Goal: Task Accomplishment & Management: Use online tool/utility

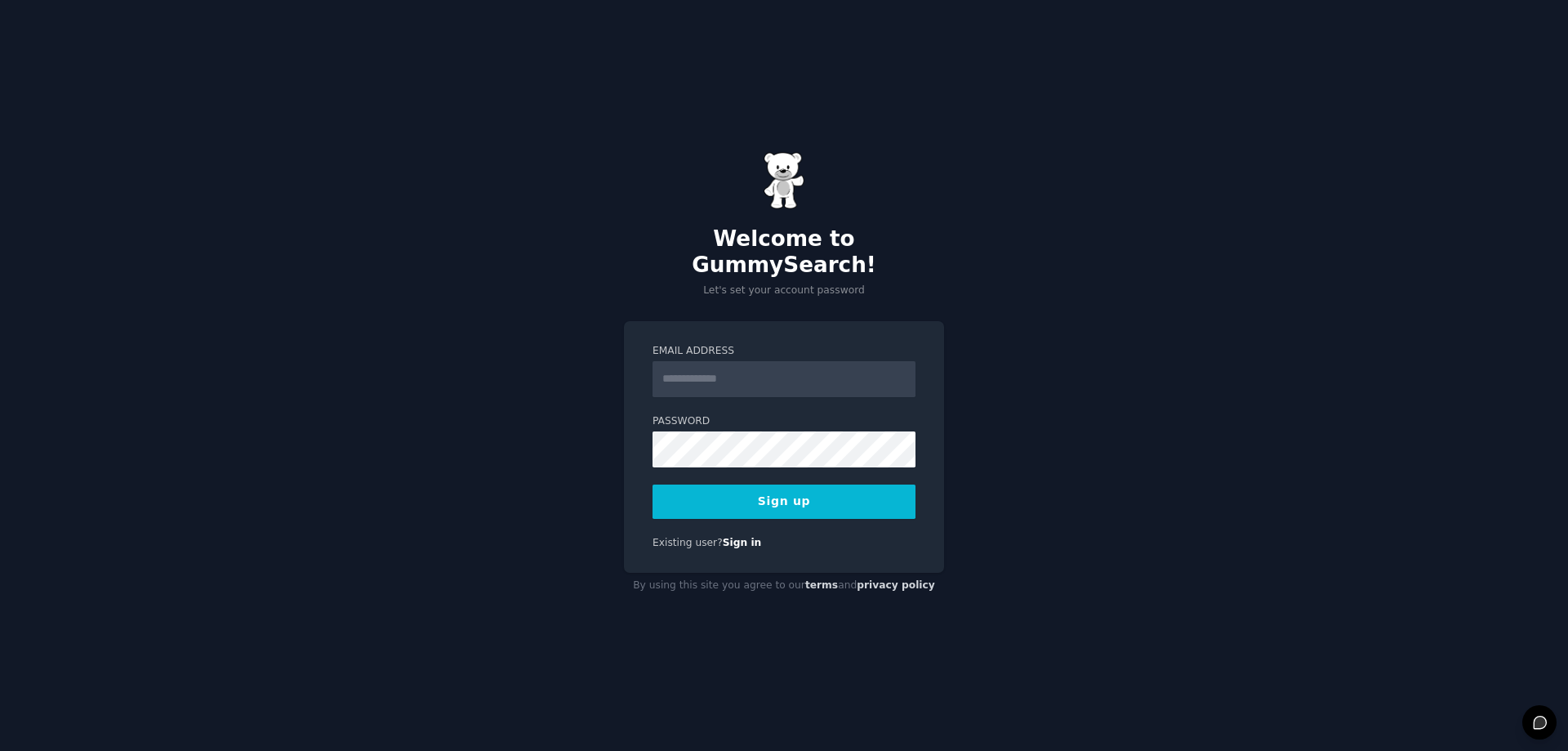
click at [729, 368] on input "Email Address" at bounding box center [784, 379] width 263 height 36
click at [723, 377] on input "Email Address" at bounding box center [784, 379] width 263 height 36
type input "**********"
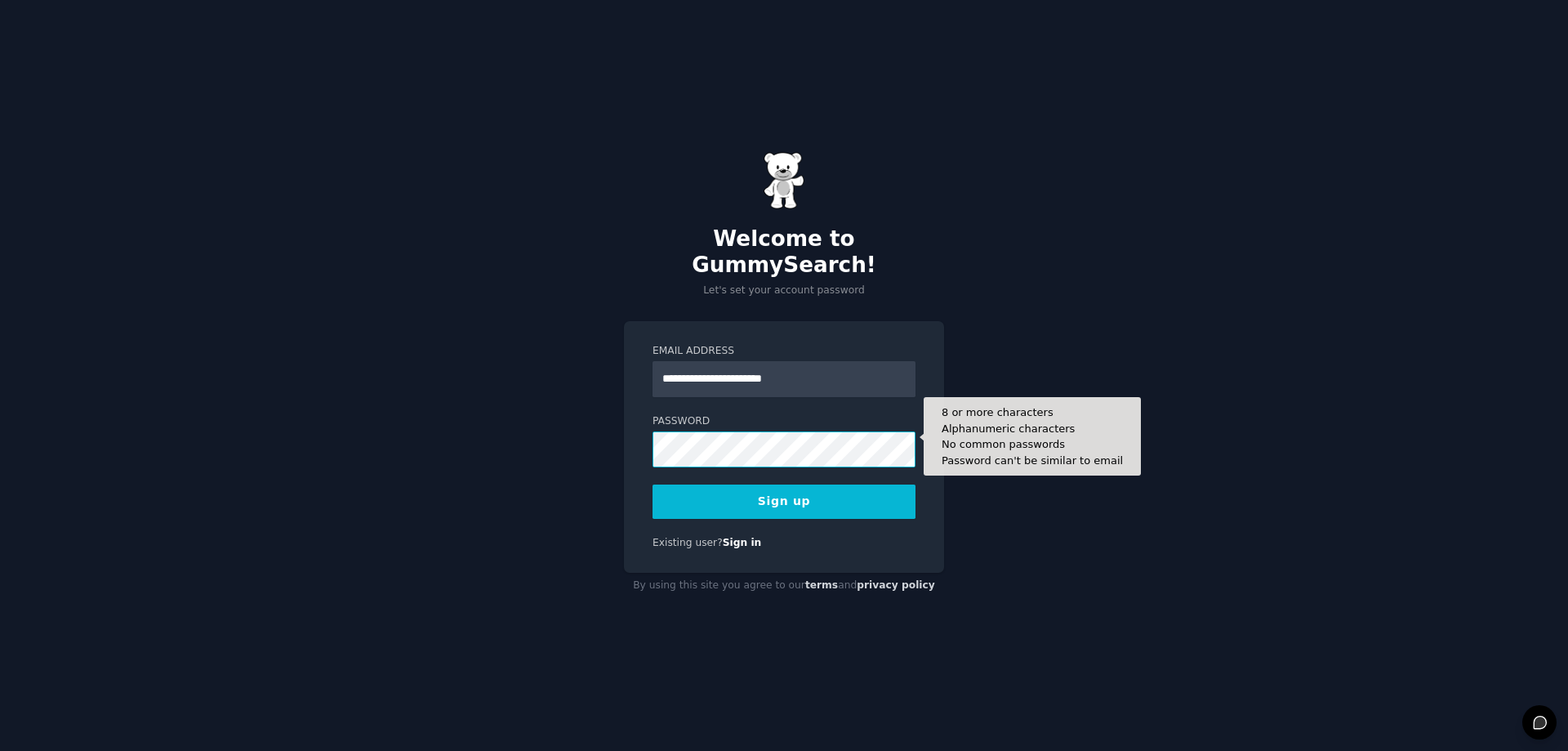
click at [653, 484] on button "Sign up" at bounding box center [784, 501] width 263 height 34
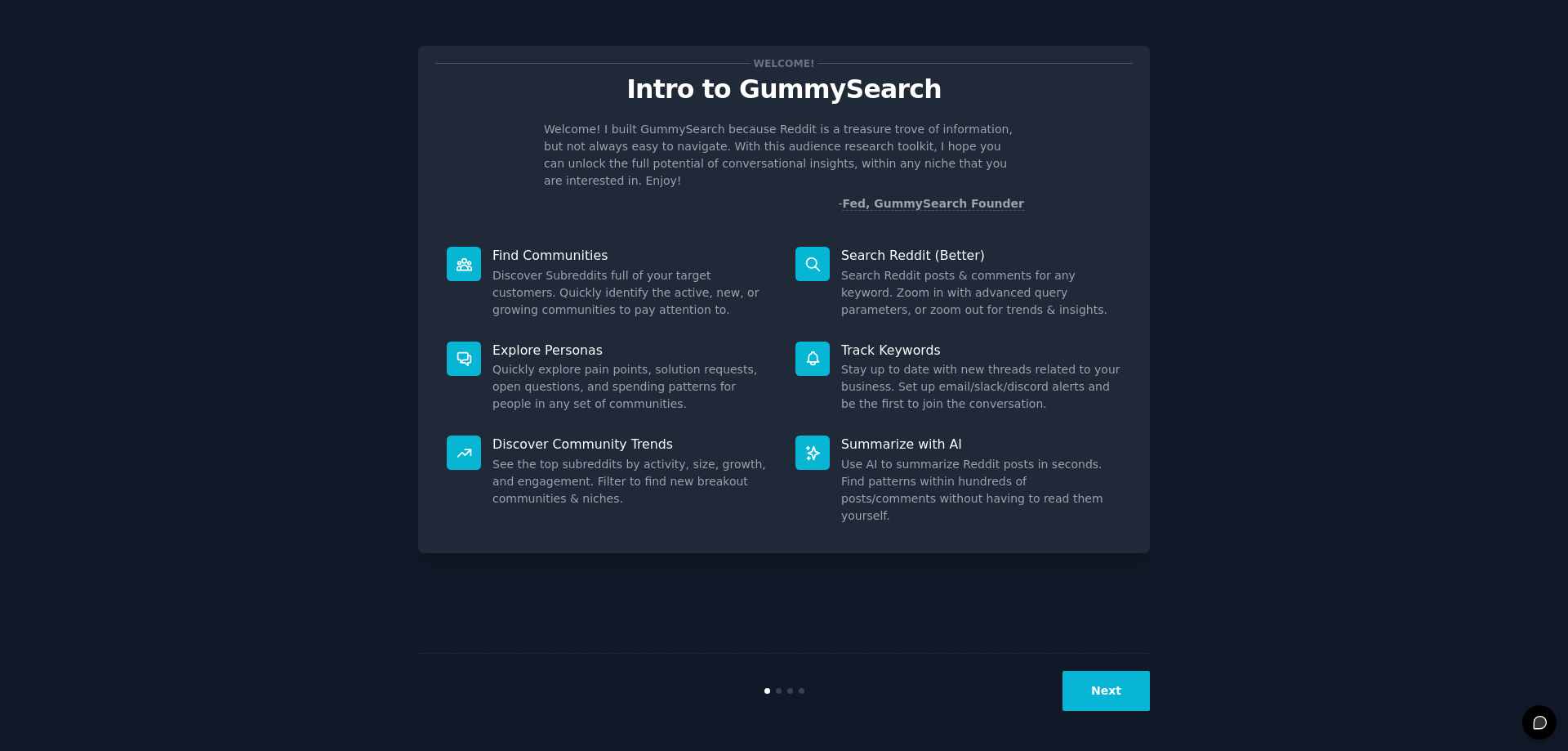
click at [1130, 690] on button "Next" at bounding box center [1105, 690] width 87 height 40
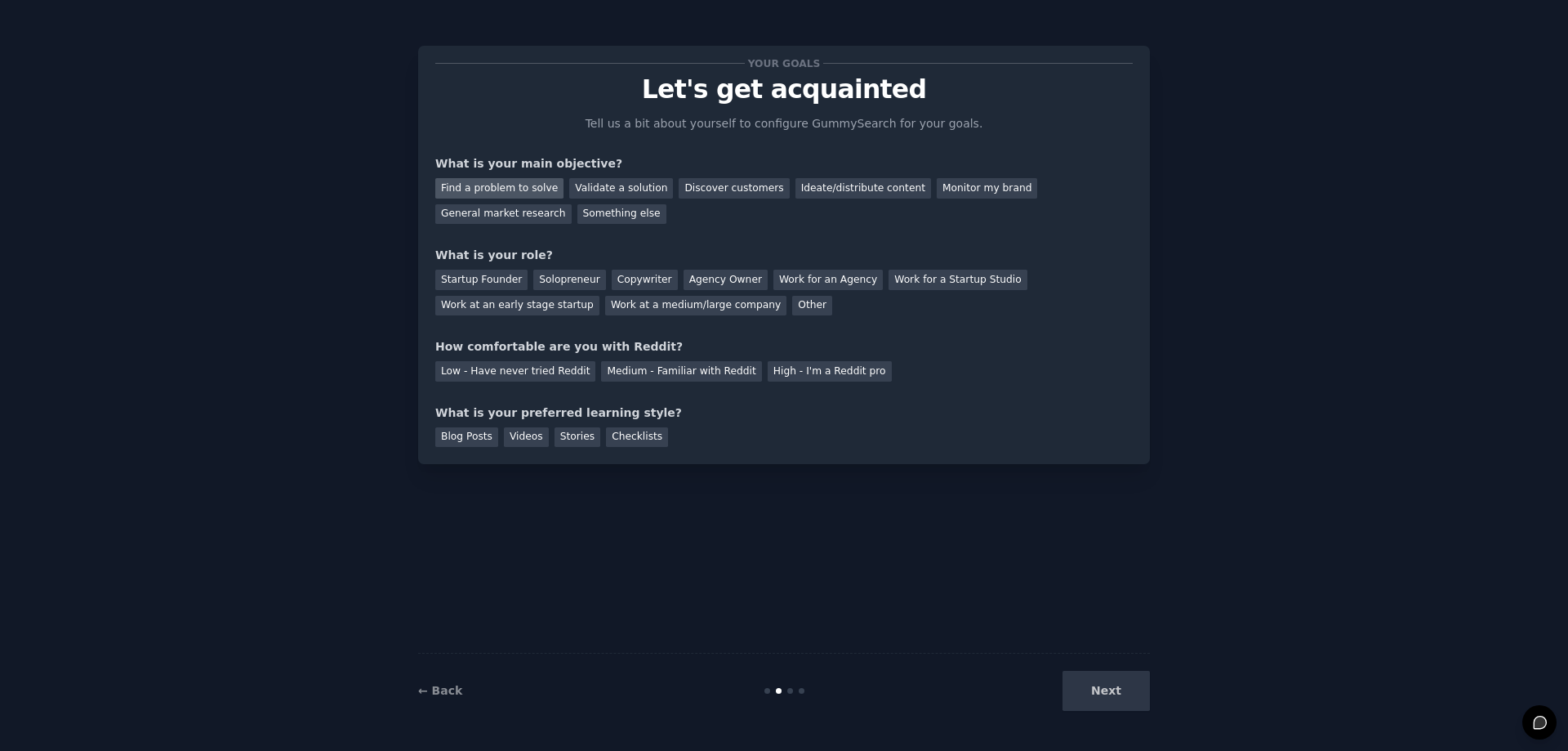
click at [527, 191] on div "Find a problem to solve" at bounding box center [499, 188] width 128 height 21
click at [718, 331] on div "Your goals Let's get acquainted Tell us a bit about yourself to configure Gummy…" at bounding box center [784, 255] width 698 height 384
click at [684, 277] on div "Agency Owner" at bounding box center [725, 280] width 84 height 21
click at [644, 374] on div "Medium - Familiar with Reddit" at bounding box center [681, 371] width 160 height 21
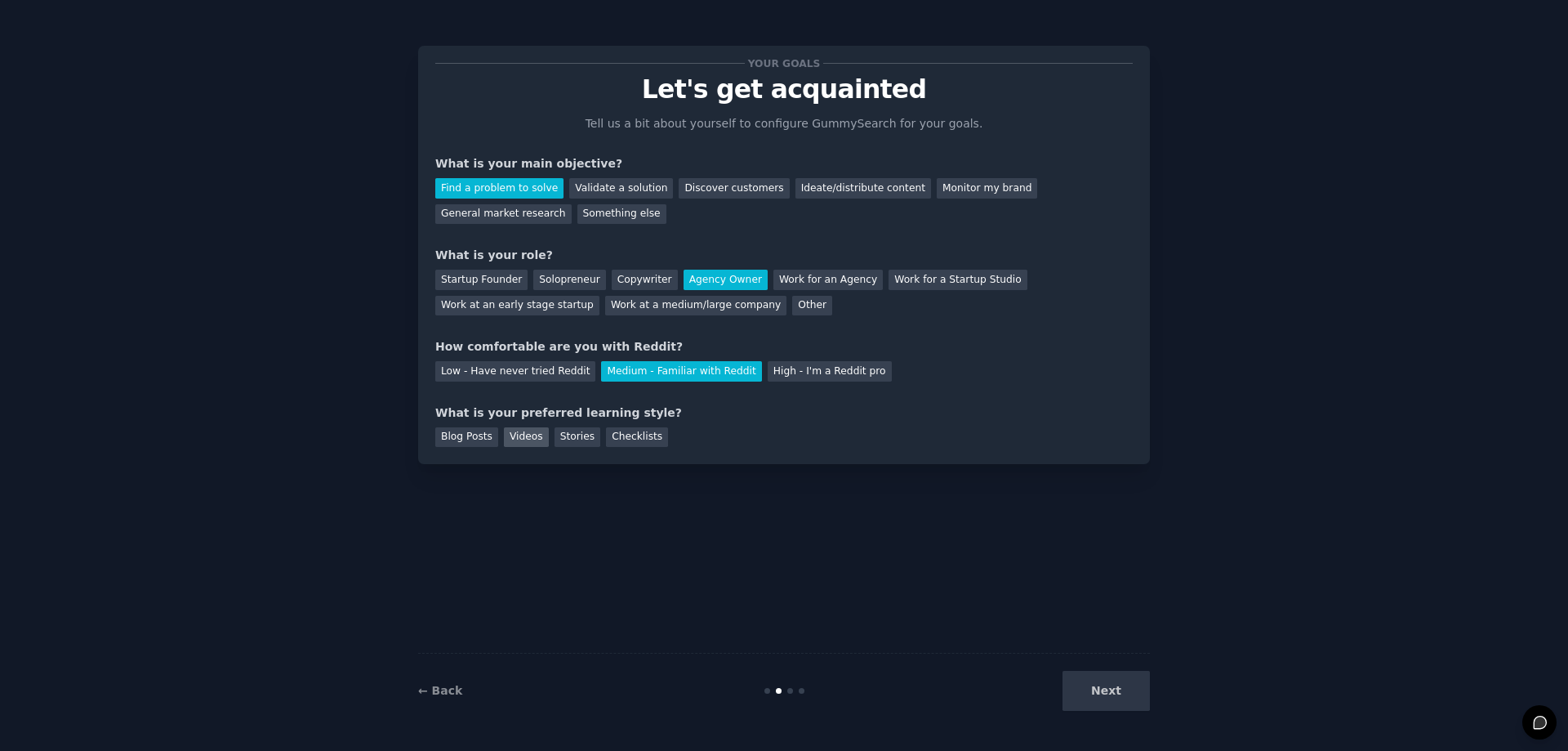
click at [523, 442] on div "Videos" at bounding box center [527, 437] width 45 height 21
click at [1100, 690] on button "Next" at bounding box center [1105, 690] width 87 height 40
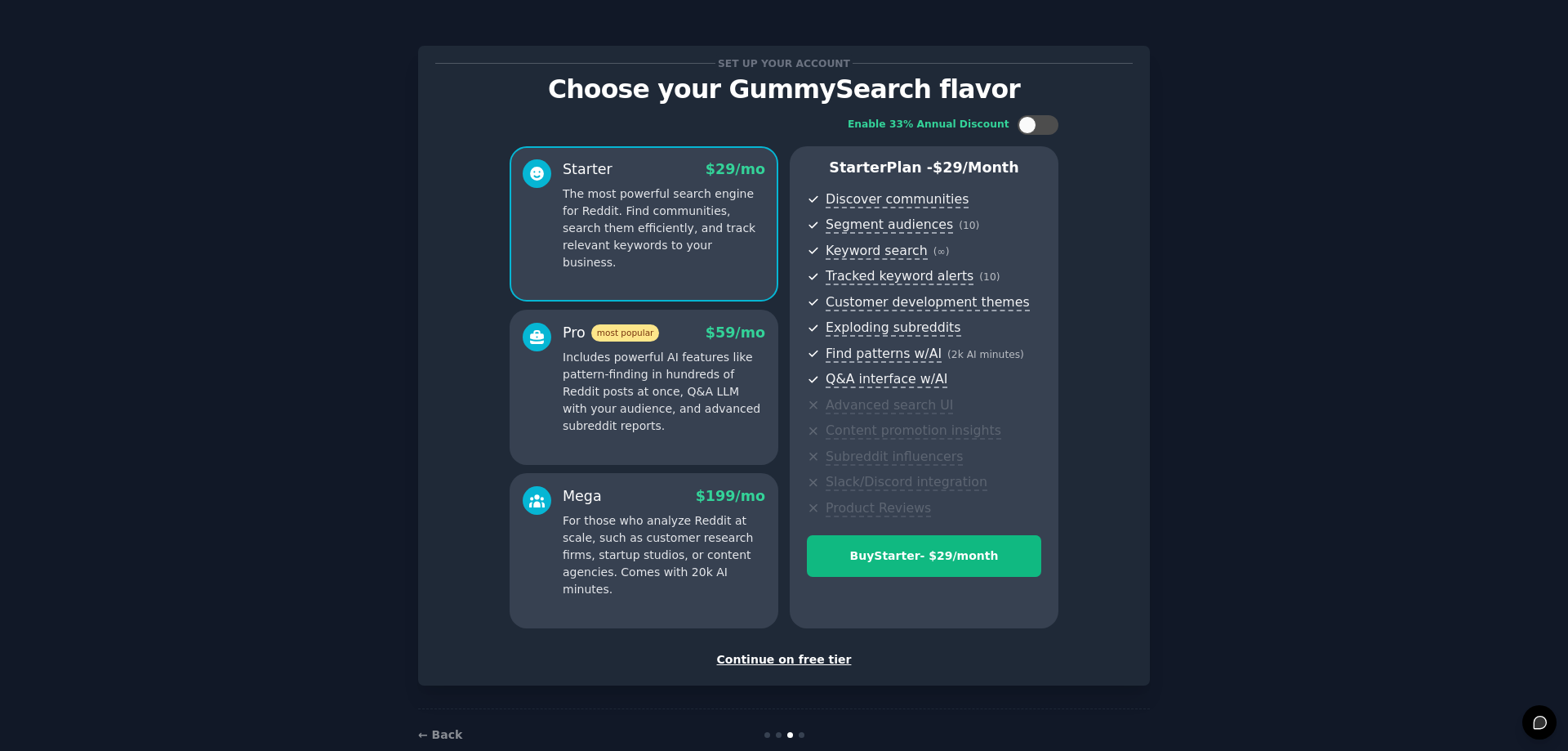
click at [667, 389] on p "Includes powerful AI features like pattern-finding in hundreds of Reddit posts …" at bounding box center [664, 391] width 203 height 86
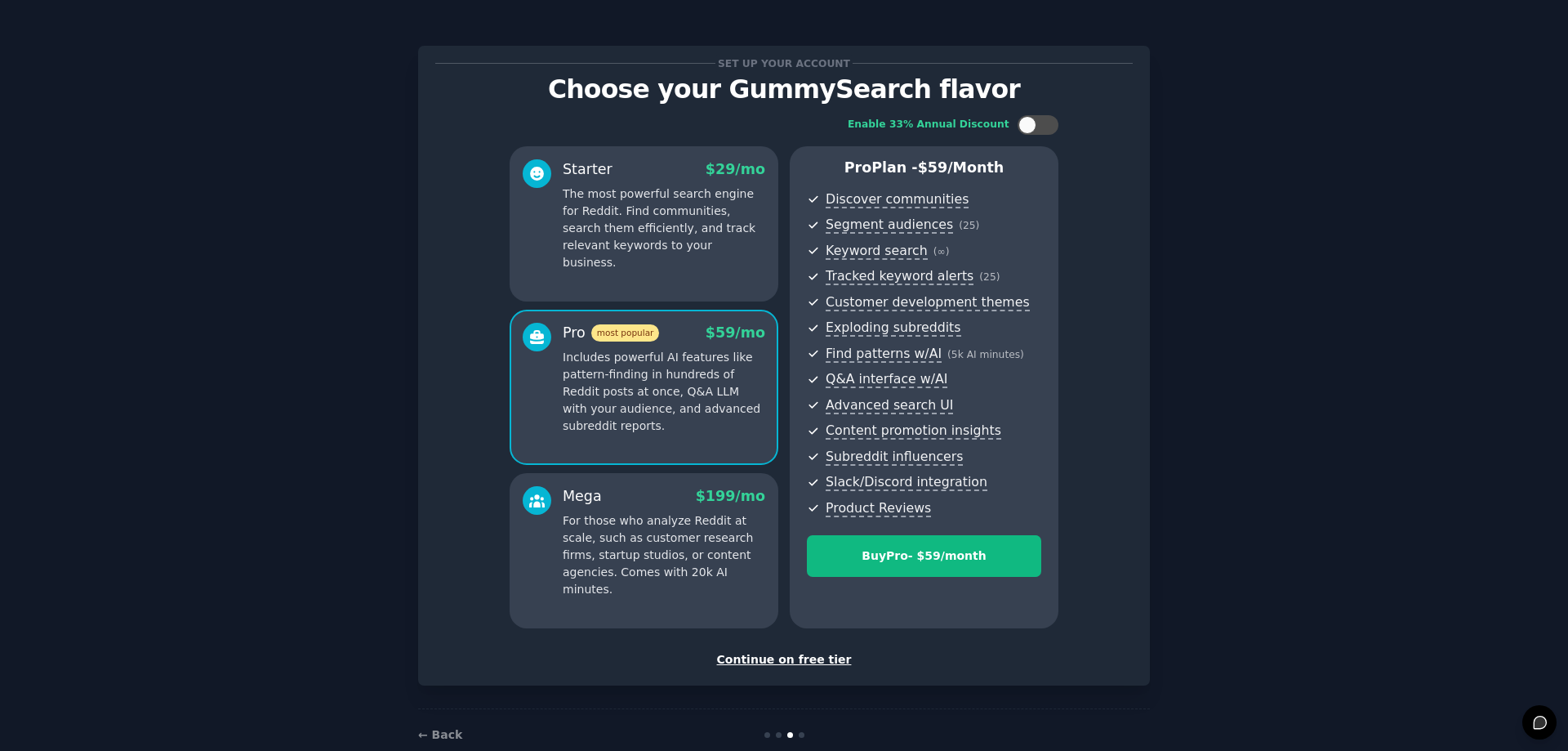
click at [816, 661] on div "Continue on free tier" at bounding box center [784, 660] width 698 height 17
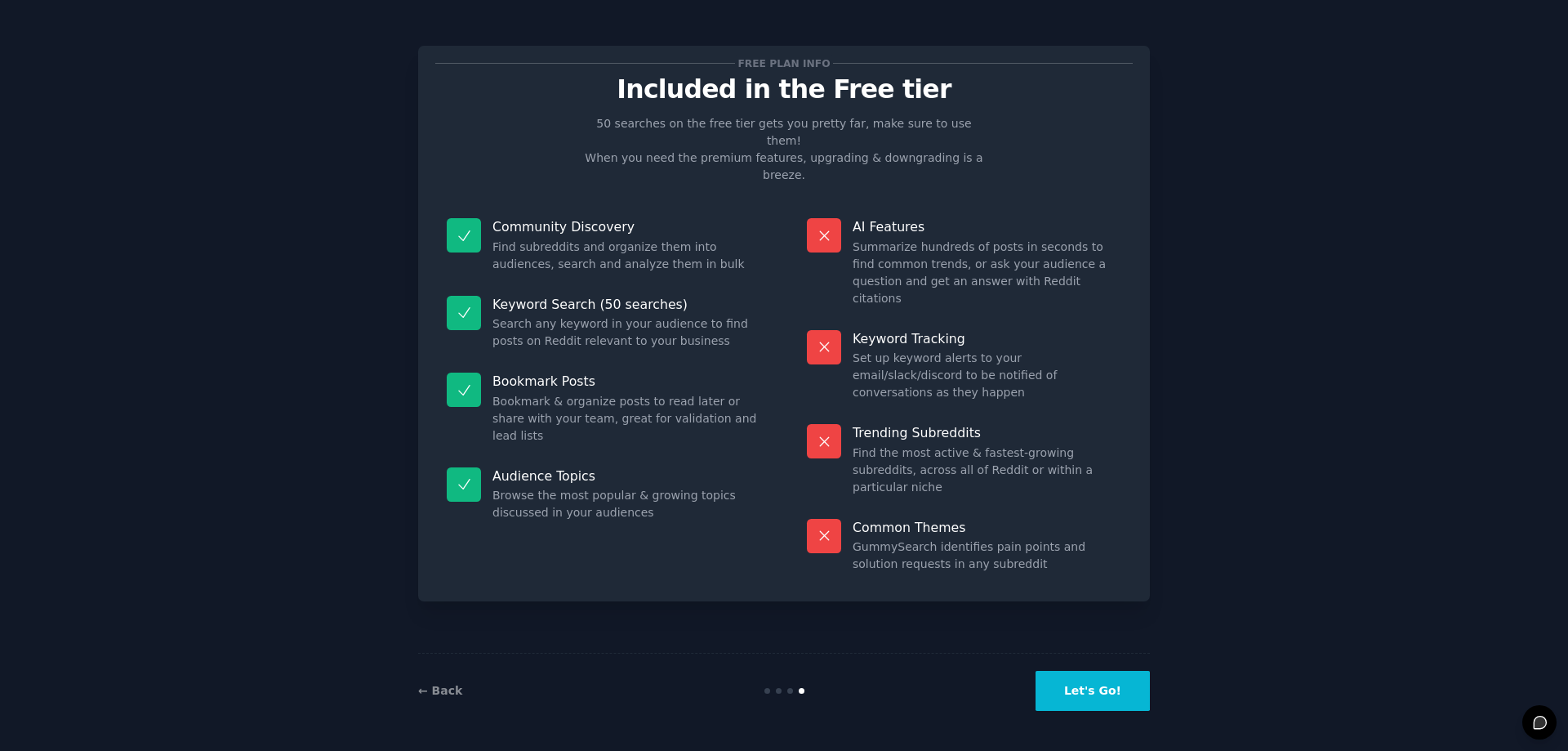
click at [1111, 687] on button "Let's Go!" at bounding box center [1093, 690] width 115 height 40
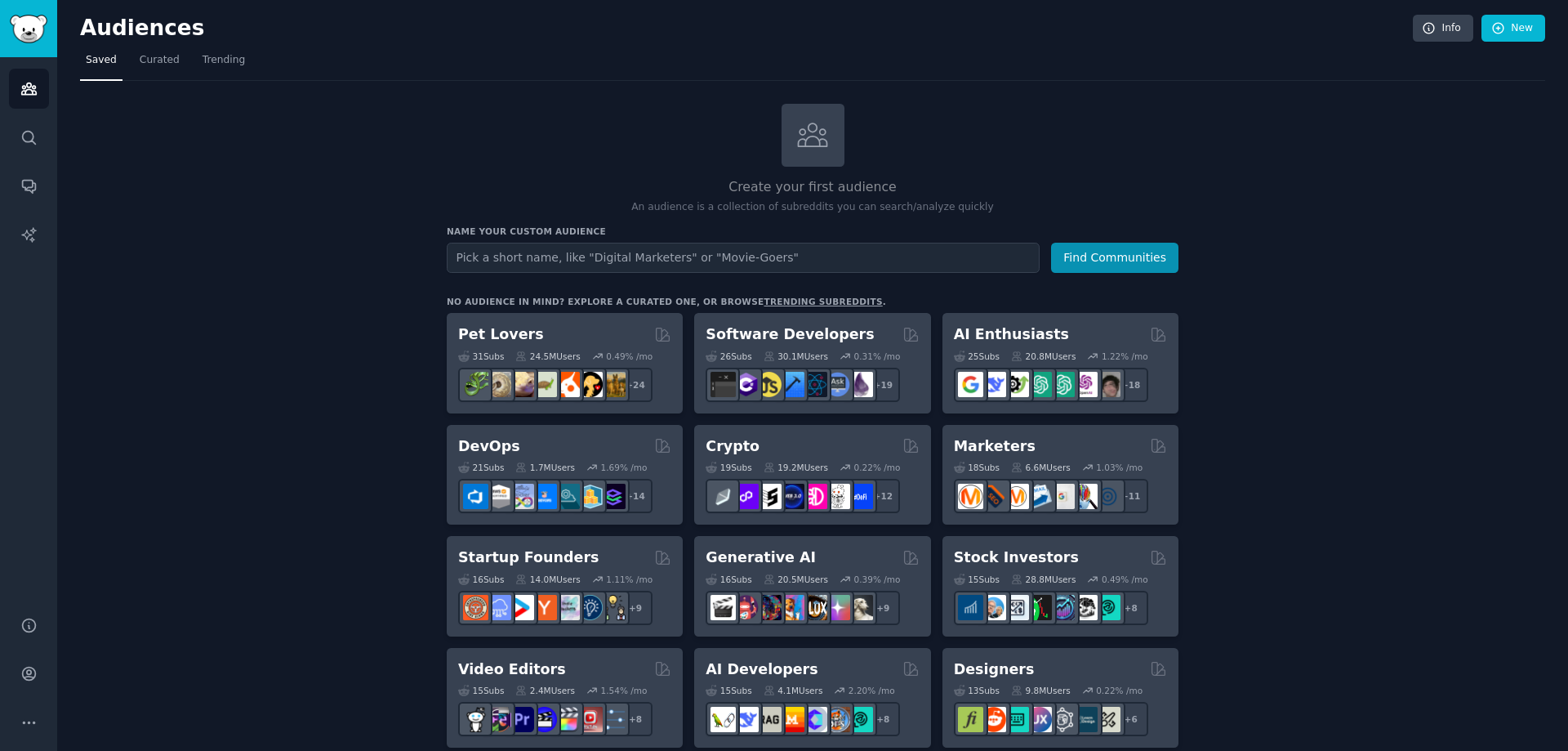
click at [507, 257] on input "text" at bounding box center [743, 258] width 593 height 30
click at [22, 235] on icon "Sidebar" at bounding box center [29, 234] width 17 height 17
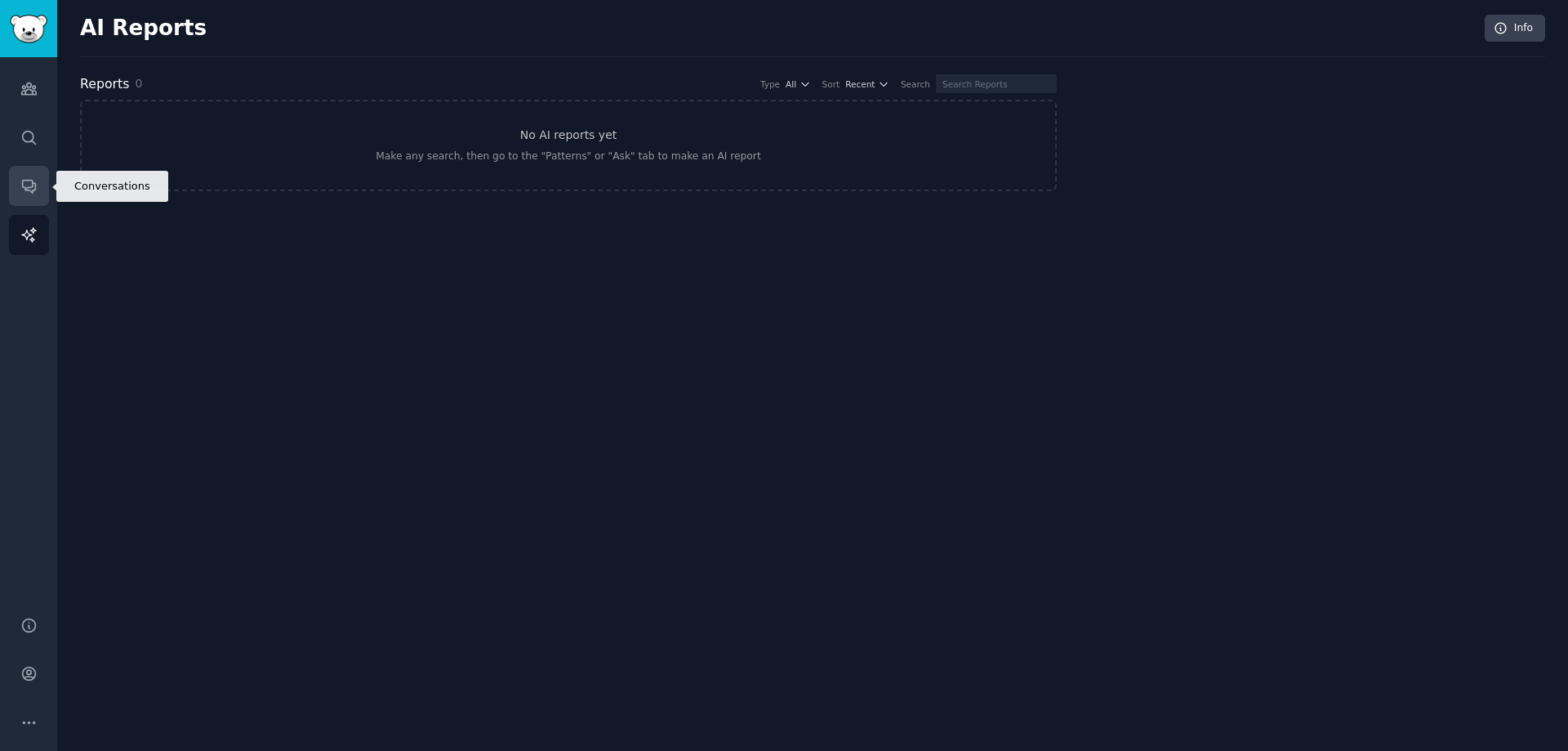
click at [34, 184] on icon "Sidebar" at bounding box center [29, 187] width 13 height 13
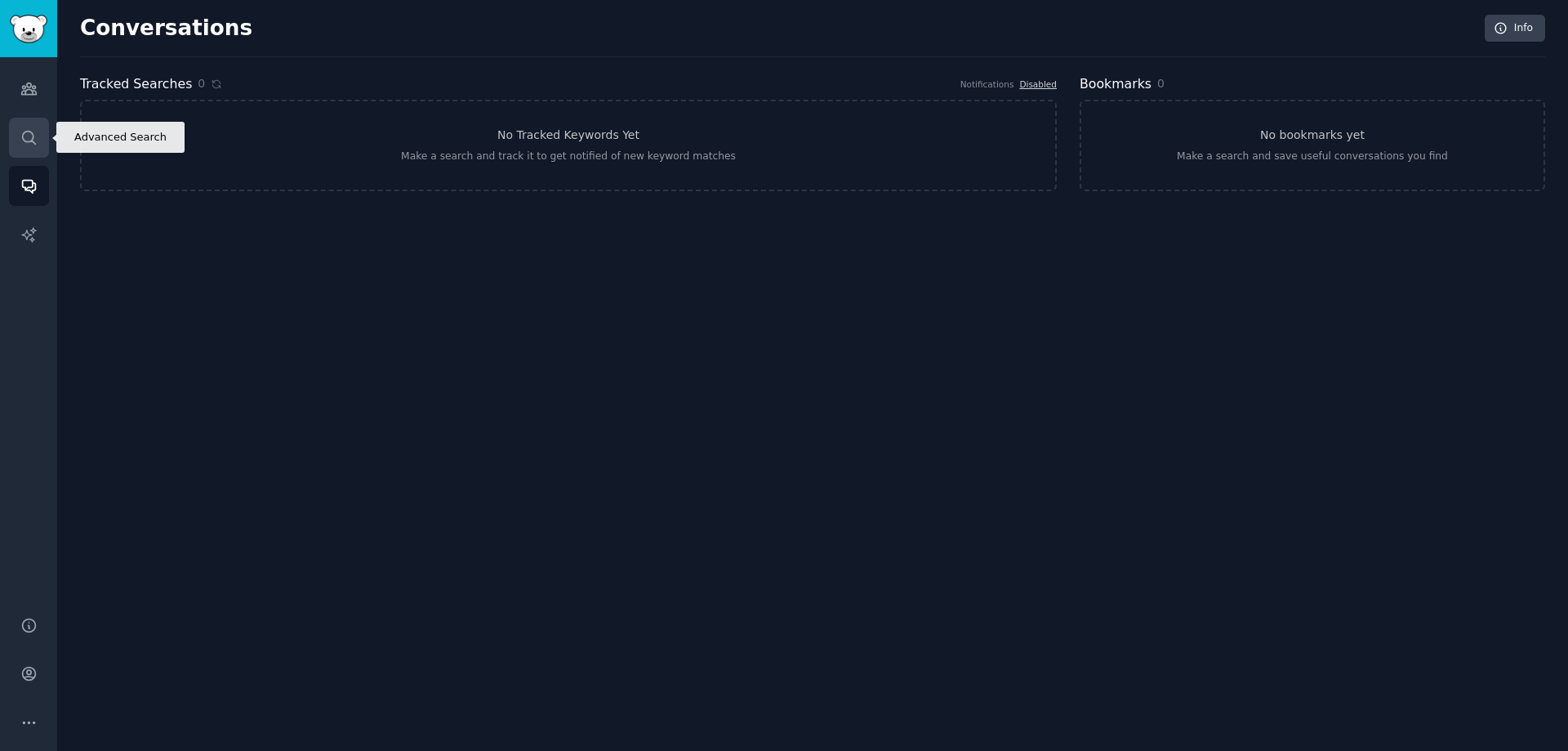
click at [21, 132] on icon "Sidebar" at bounding box center [29, 137] width 17 height 17
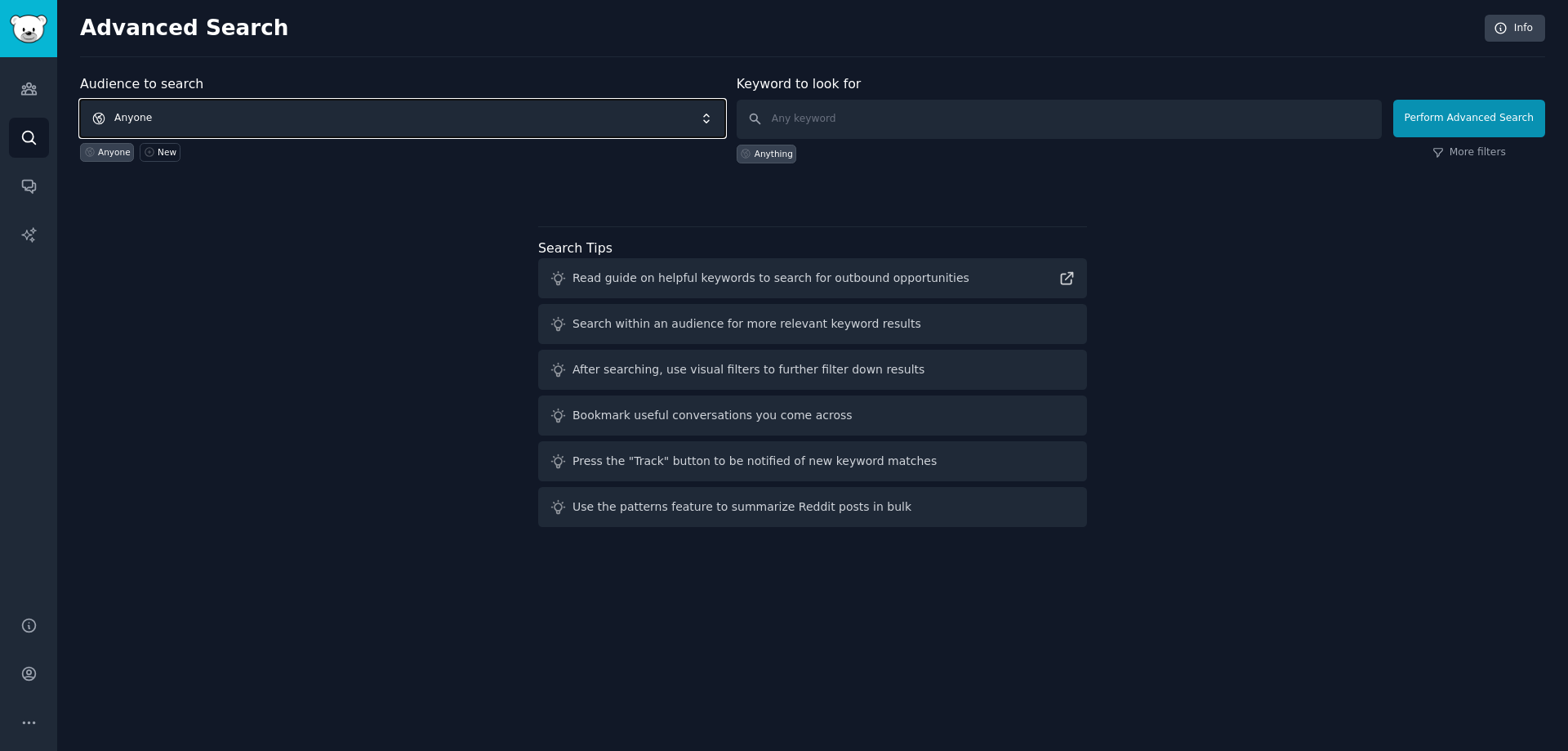
click at [501, 117] on span "Anyone" at bounding box center [402, 118] width 645 height 37
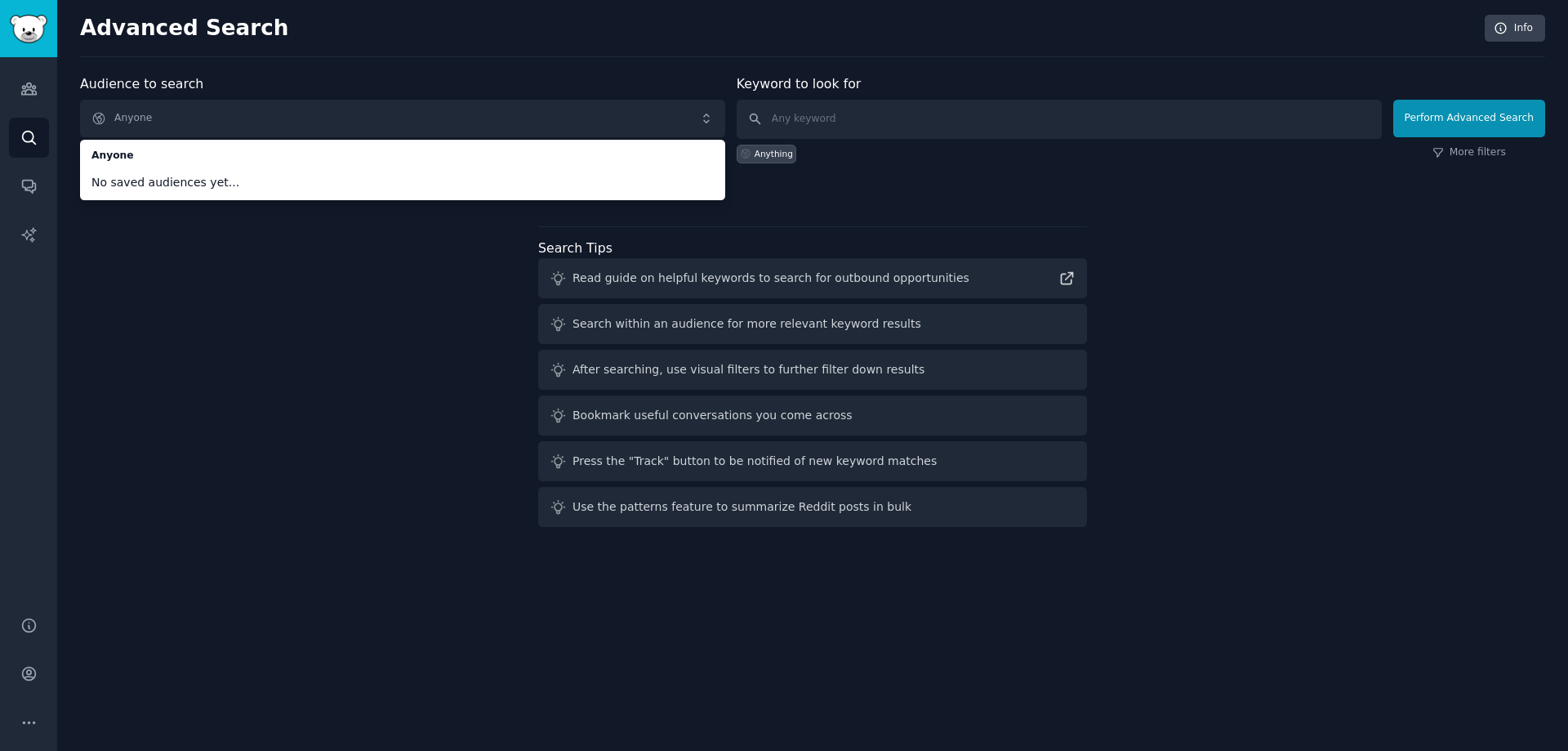
click at [237, 303] on div "Audience to search Anyone Anyone No saved audiences yet... Anyone New Keyword t…" at bounding box center [812, 303] width 1465 height 459
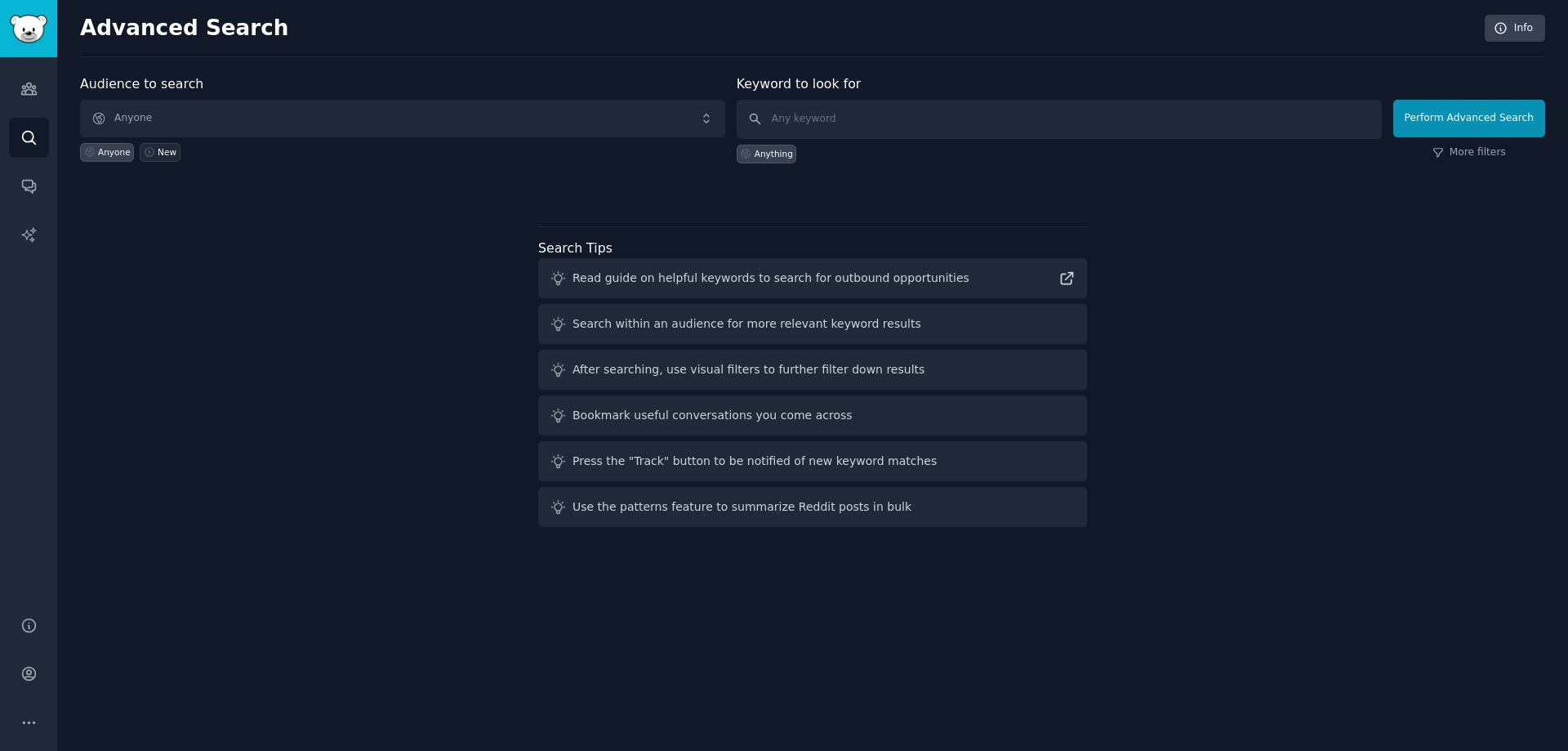
click at [151, 154] on icon at bounding box center [149, 152] width 12 height 12
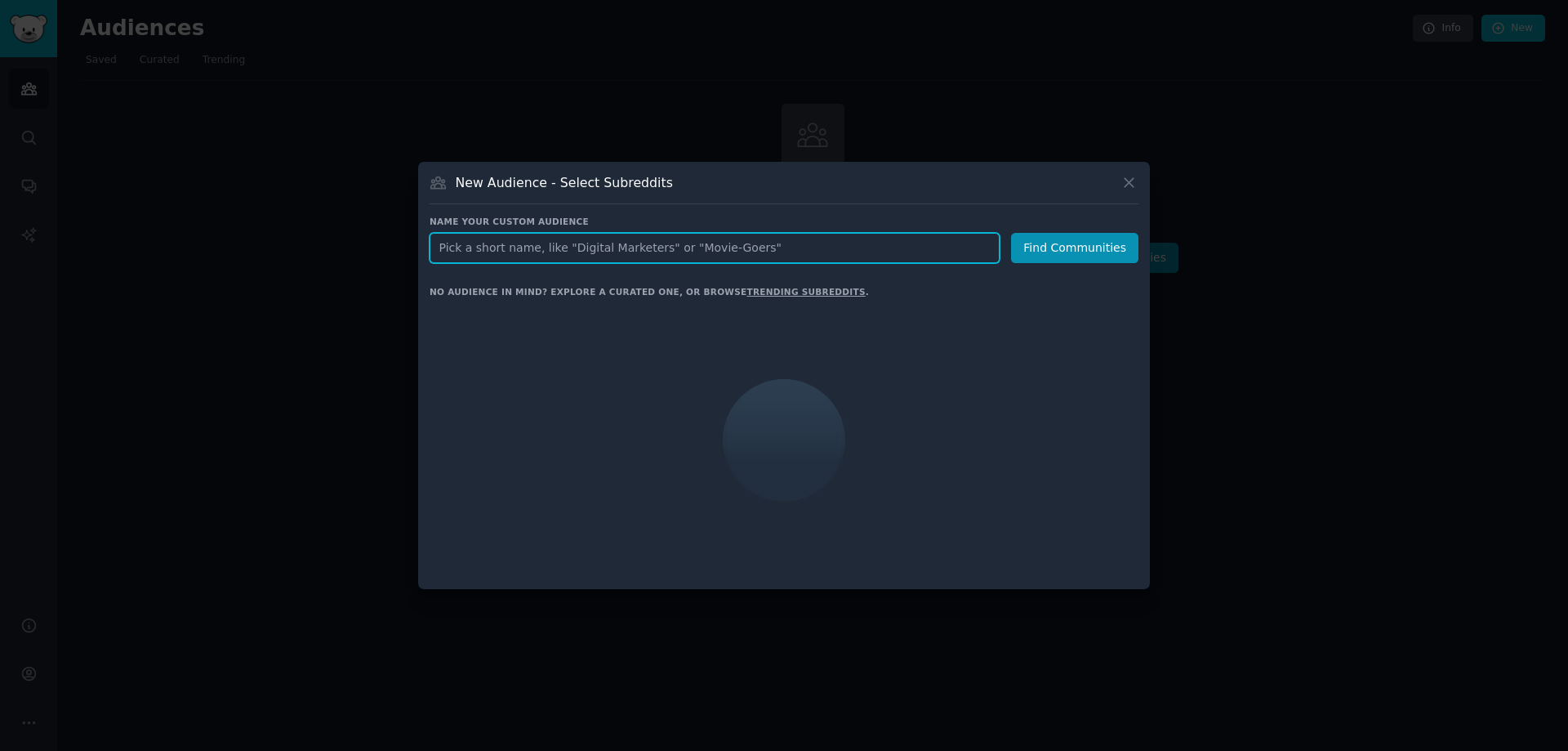
click at [495, 252] on input "text" at bounding box center [714, 248] width 570 height 30
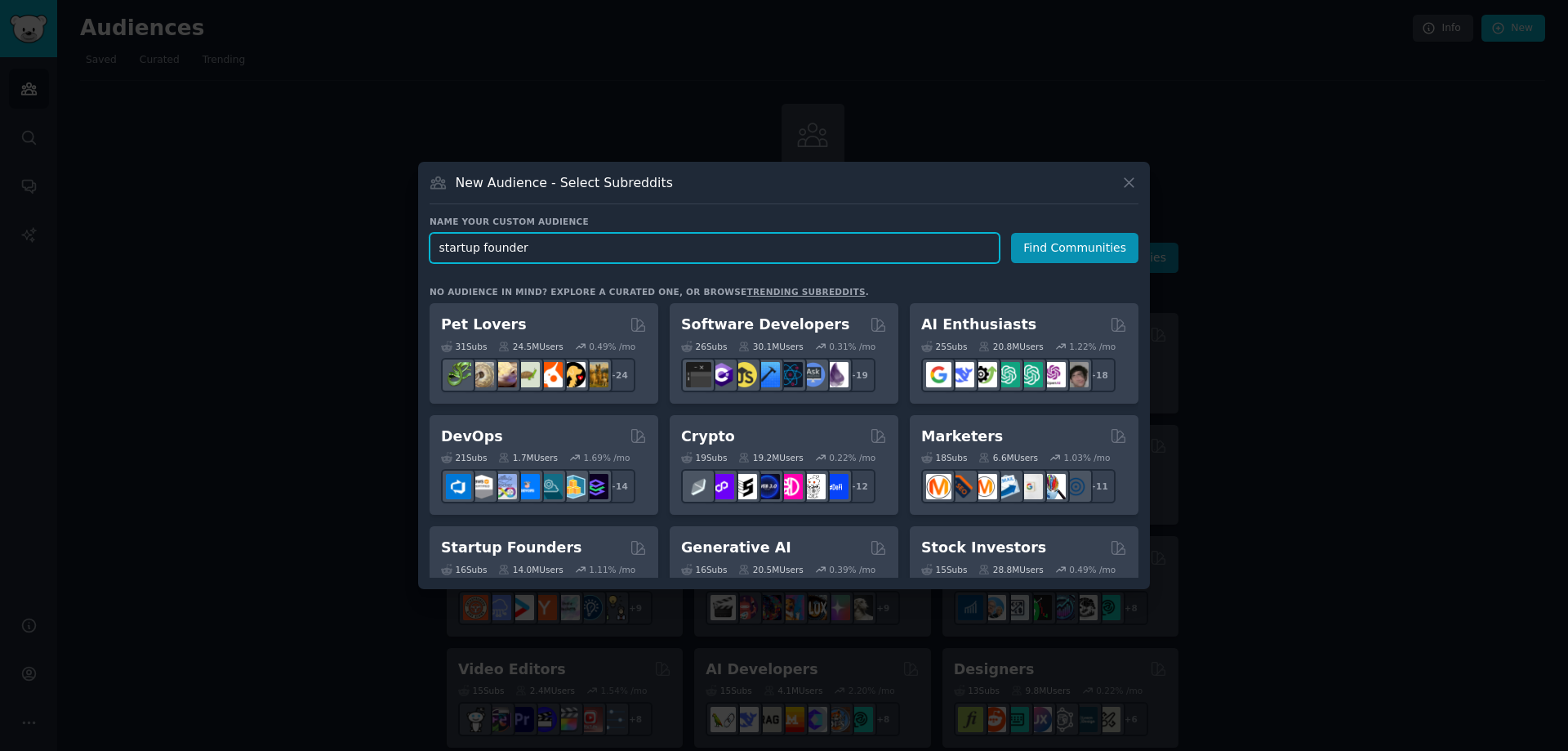
type input "startup founders"
click button "Find Communities" at bounding box center [1075, 248] width 127 height 30
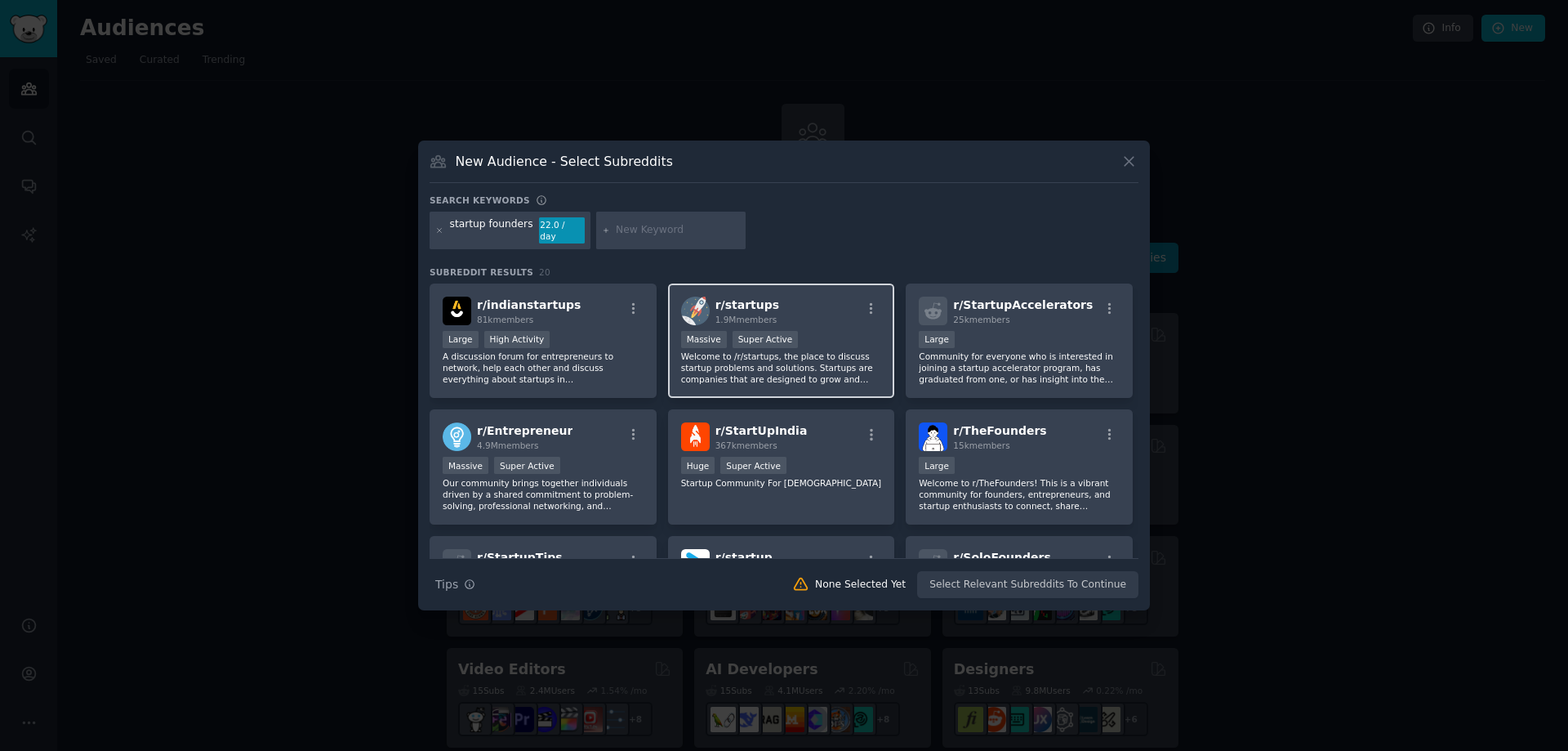
click at [843, 366] on p "Welcome to /r/startups, the place to discuss startup problems and solutions. St…" at bounding box center [782, 367] width 201 height 34
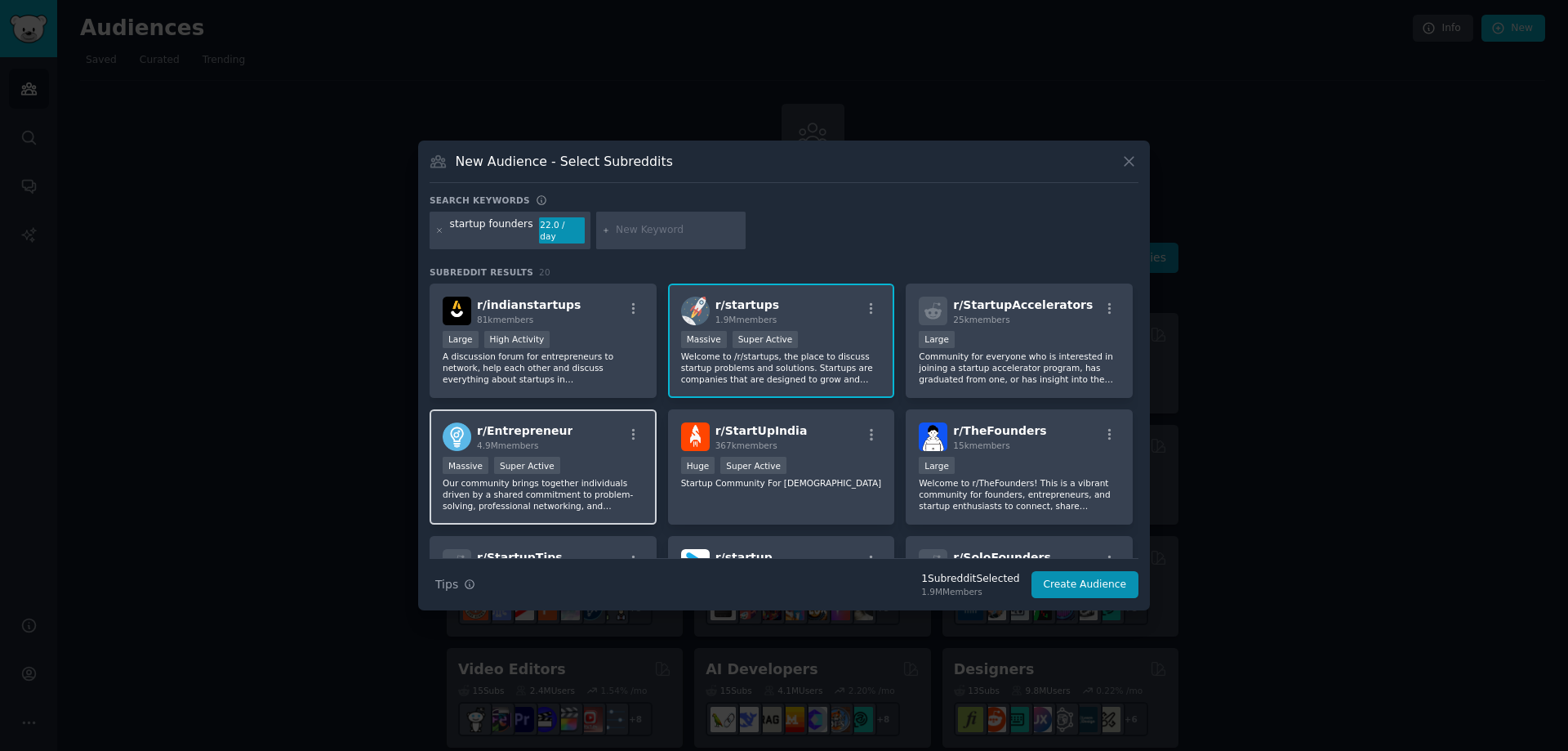
click at [609, 439] on div "r/ Entrepreneur 4.9M members" at bounding box center [543, 436] width 201 height 28
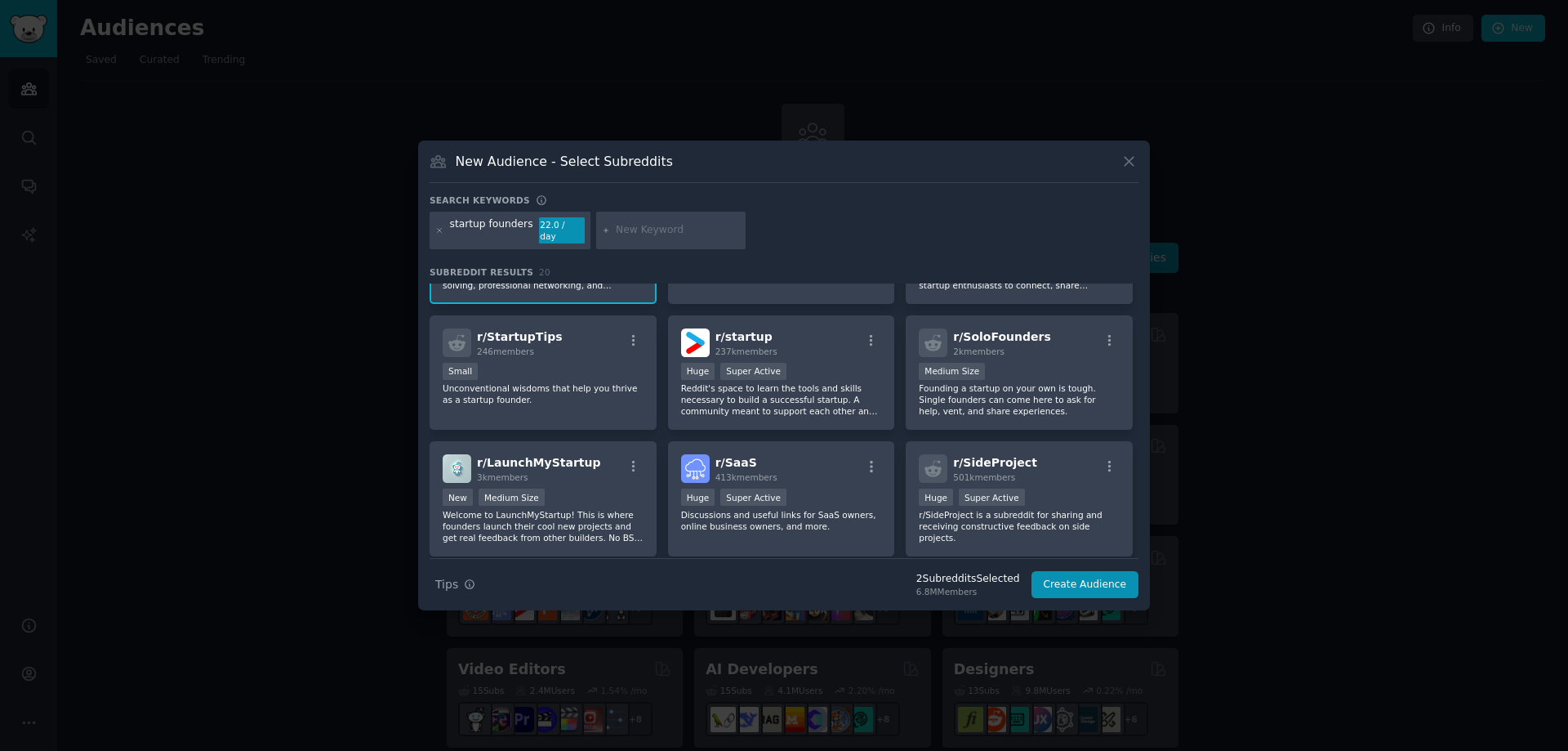
scroll to position [245, 0]
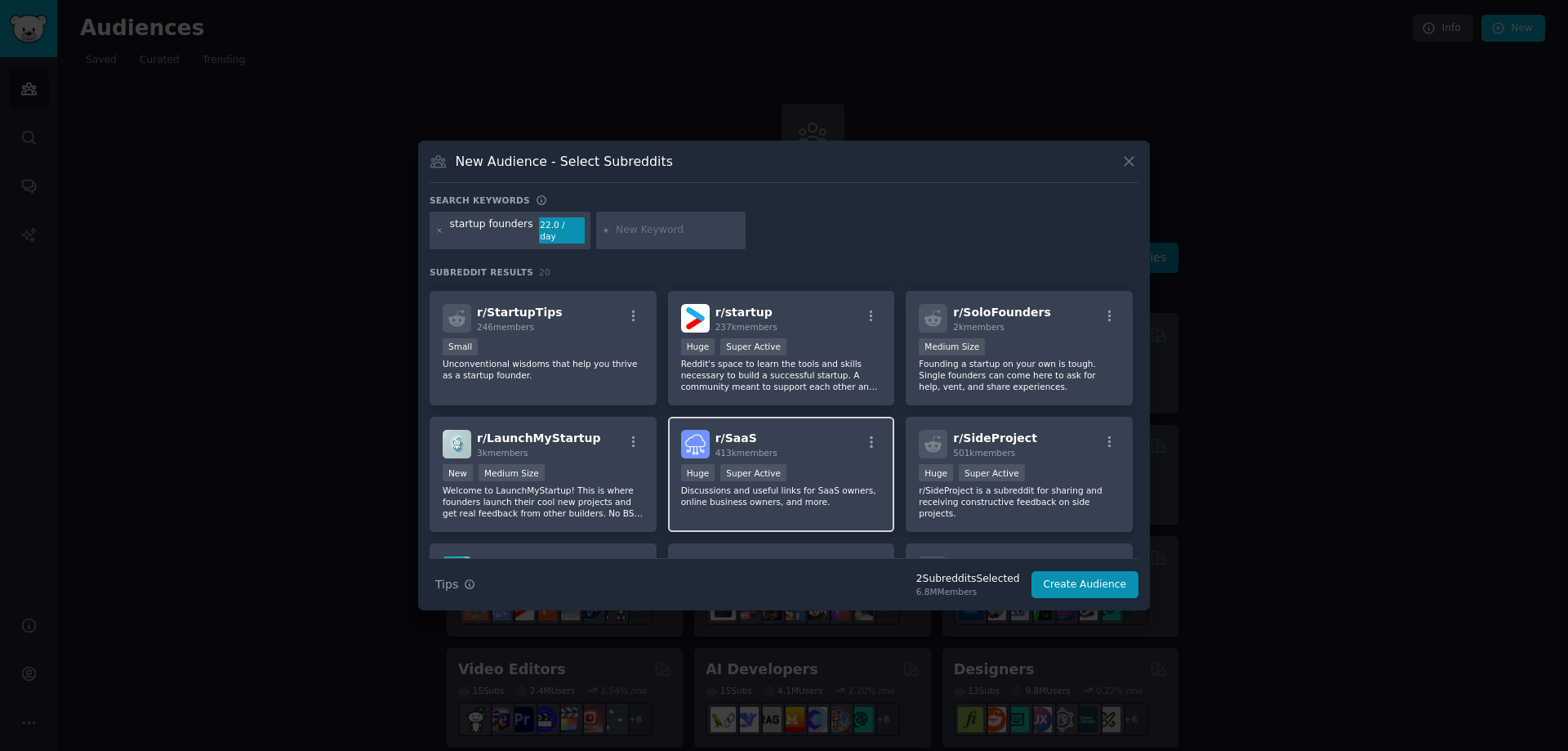
click at [811, 451] on div "r/ SaaS 413k members" at bounding box center [782, 444] width 201 height 28
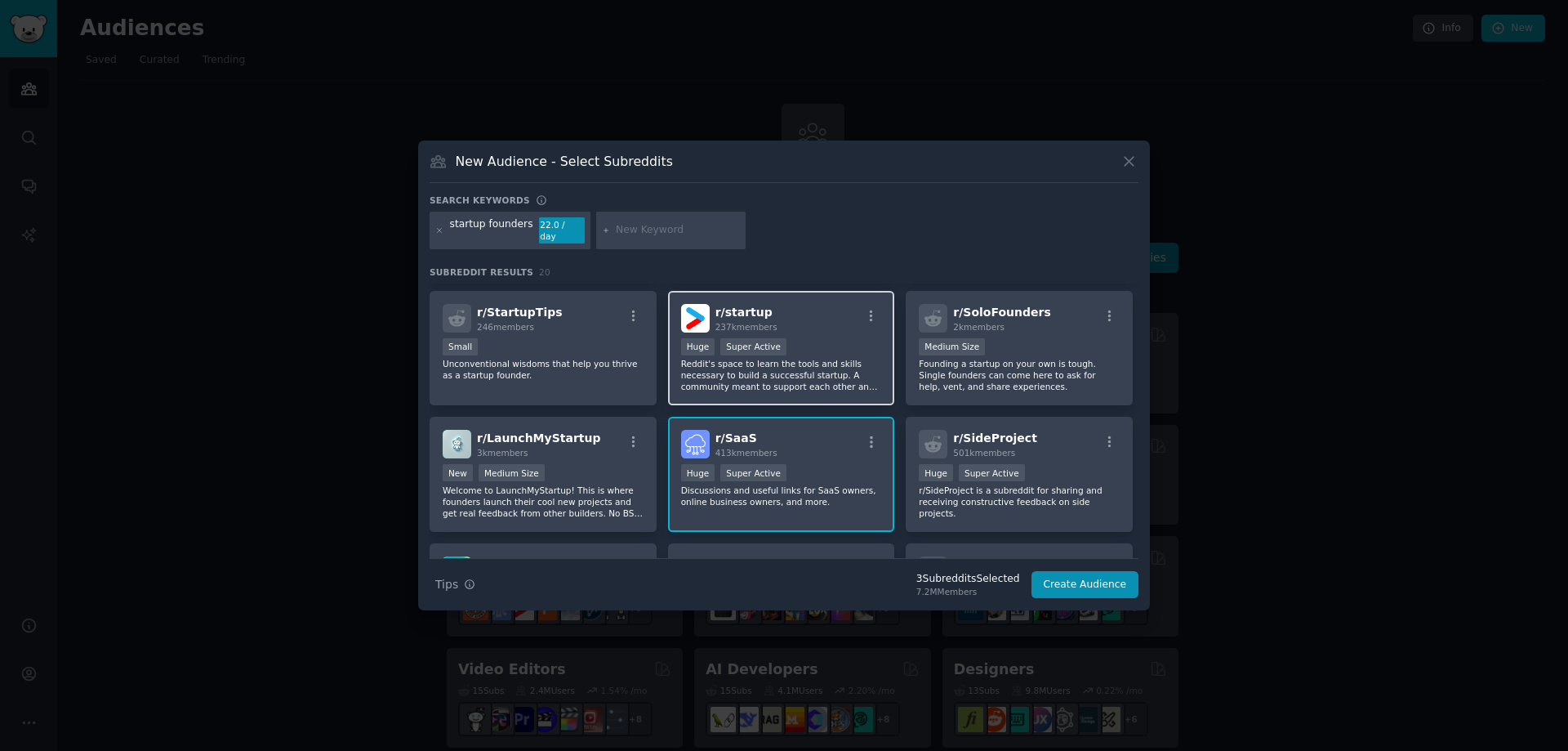
click at [790, 369] on p "Reddit's space to learn the tools and skills necessary to build a successful st…" at bounding box center [782, 375] width 201 height 34
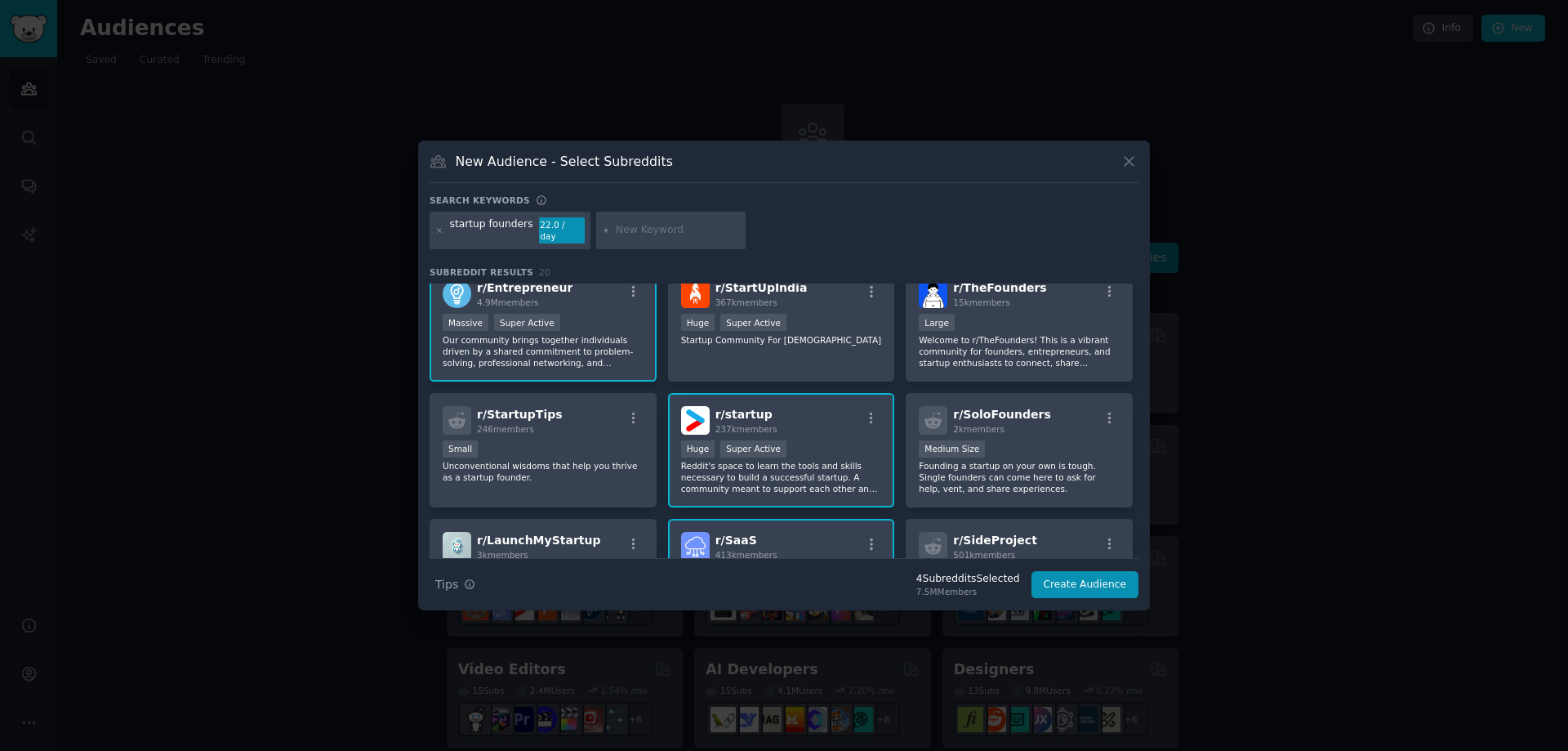
scroll to position [0, 0]
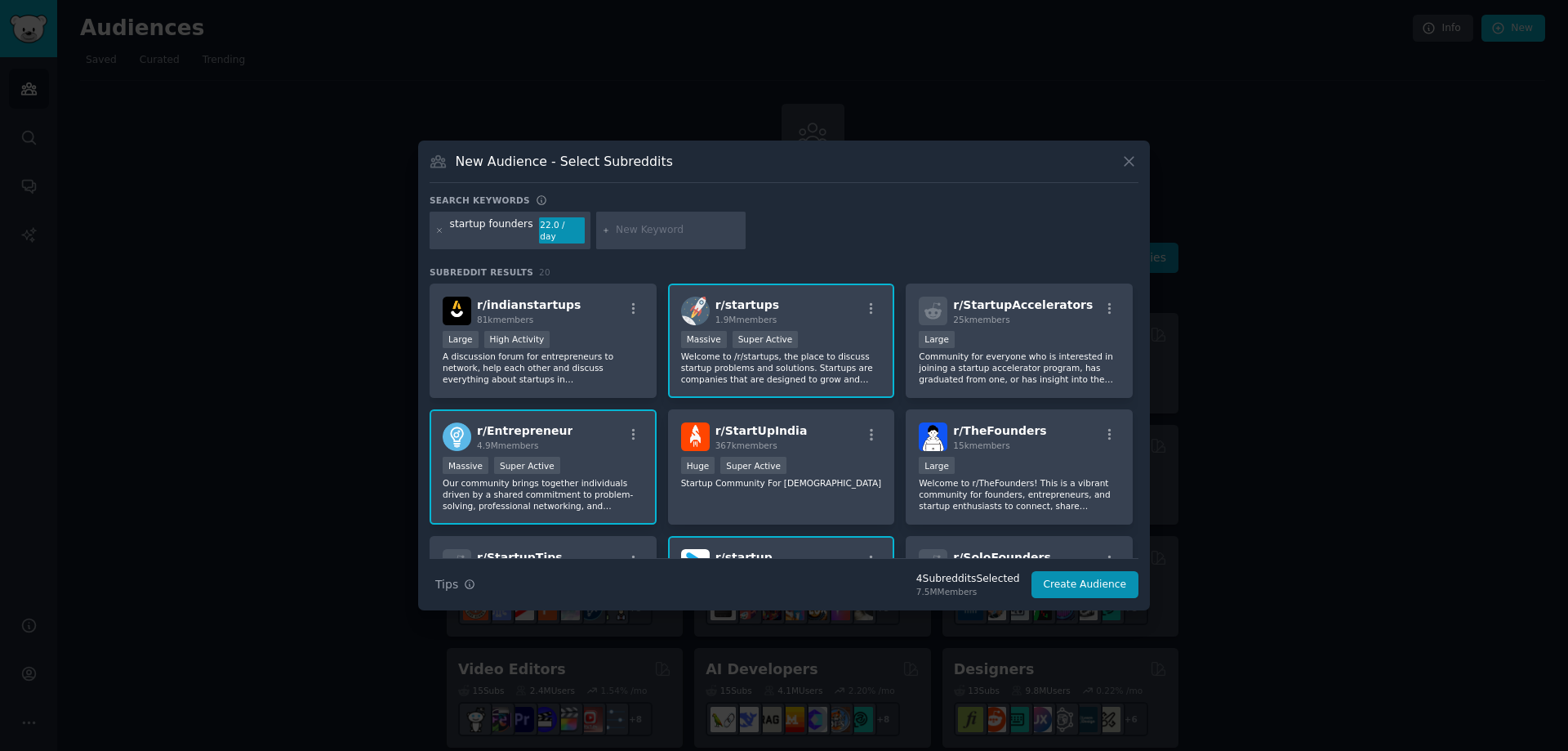
click at [616, 233] on input "text" at bounding box center [678, 230] width 124 height 15
type input "s"
type input "f"
